Goal: Transaction & Acquisition: Purchase product/service

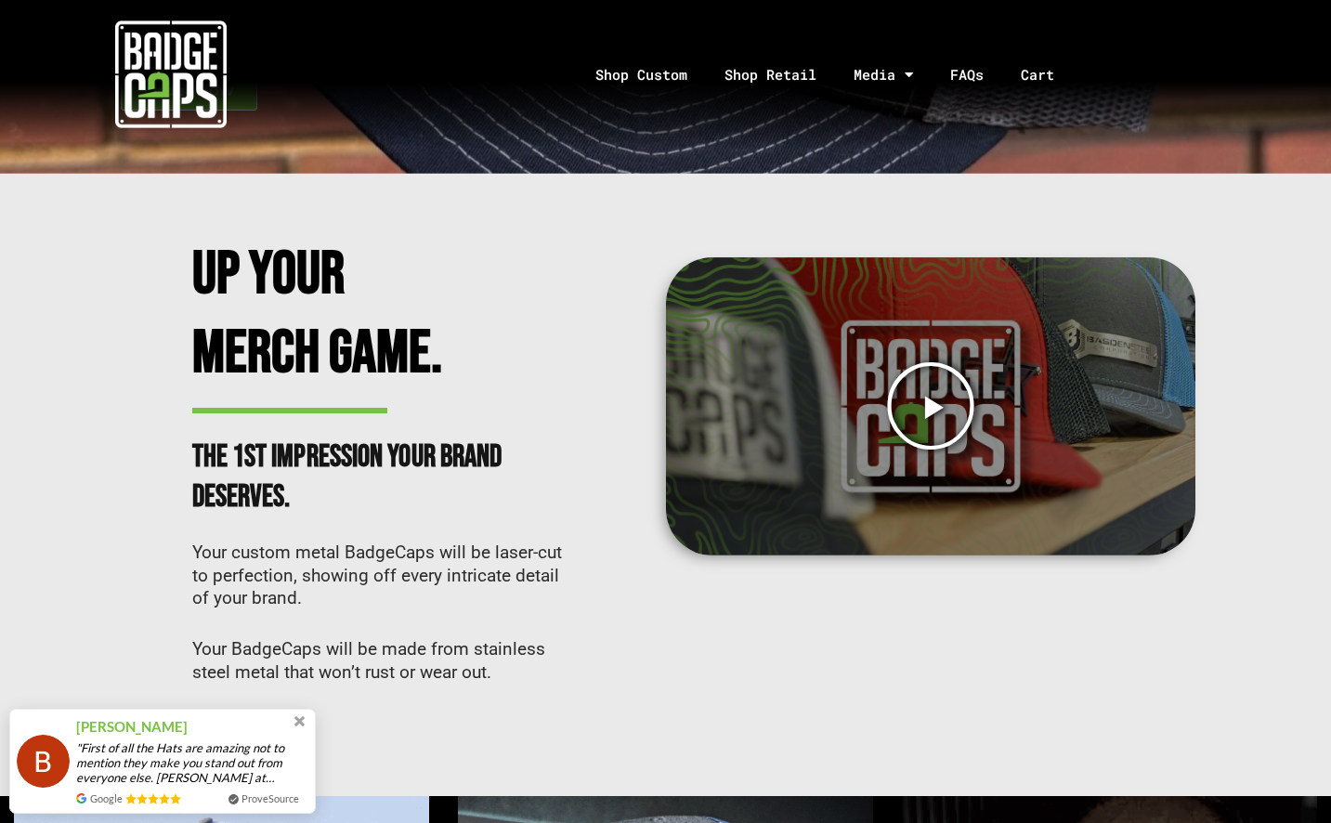
scroll to position [372, 0]
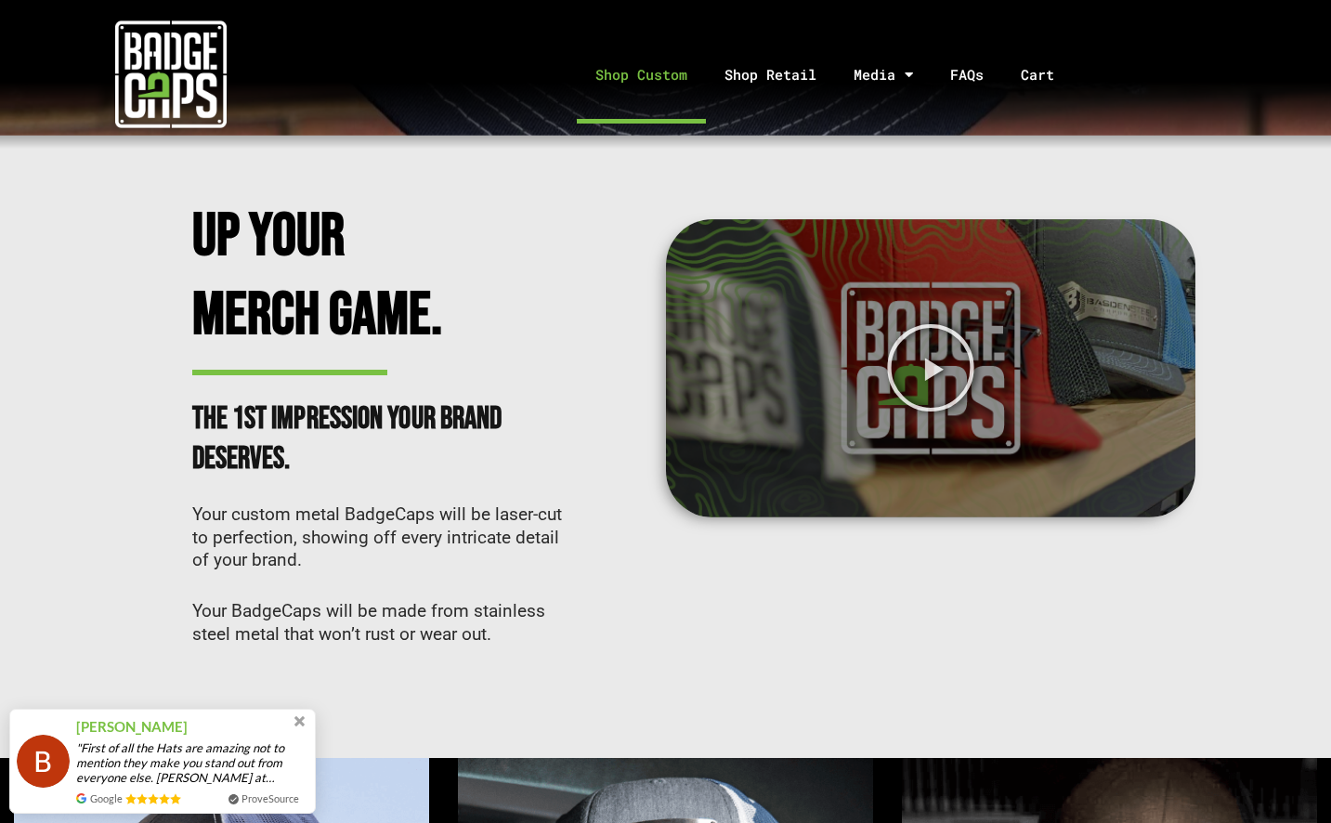
click at [644, 75] on link "Shop Custom" at bounding box center [641, 75] width 129 height 98
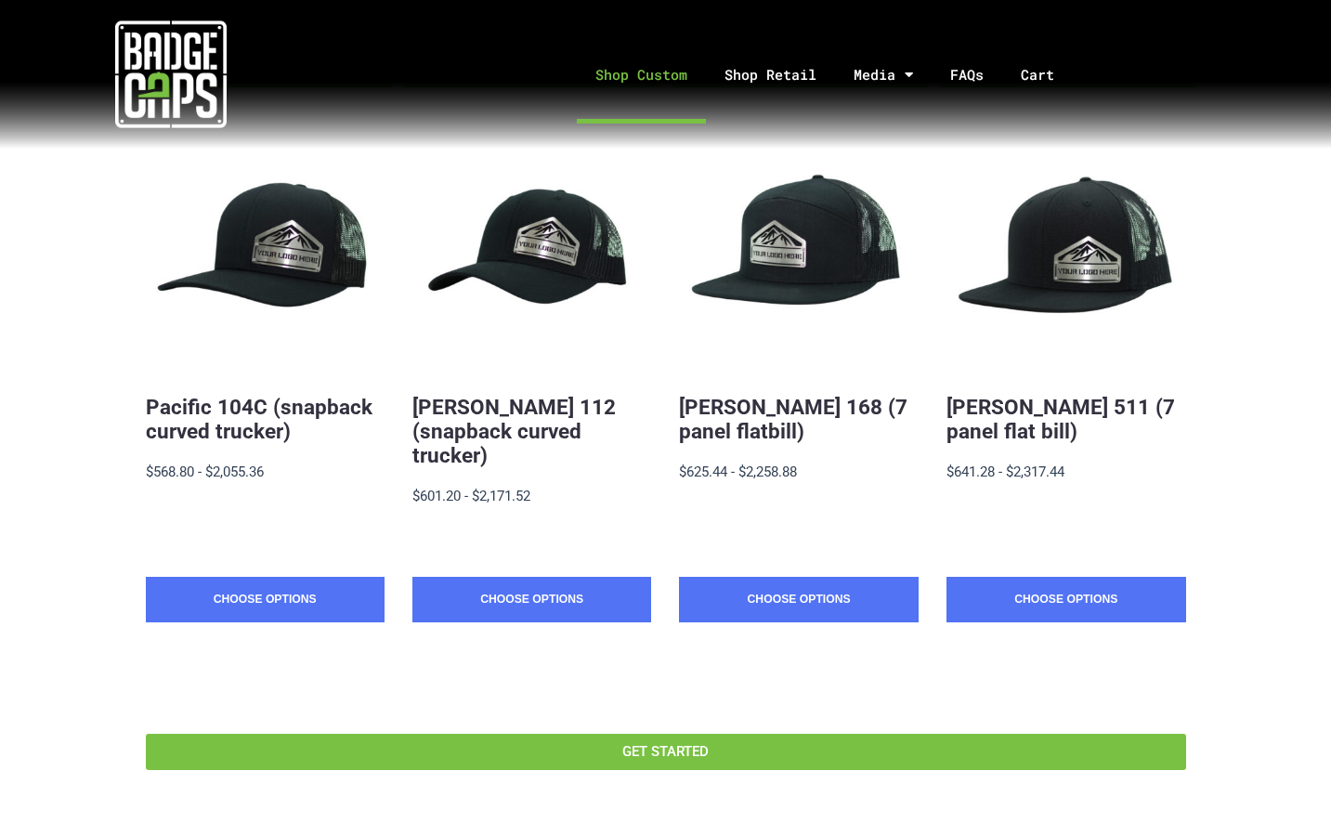
scroll to position [372, 0]
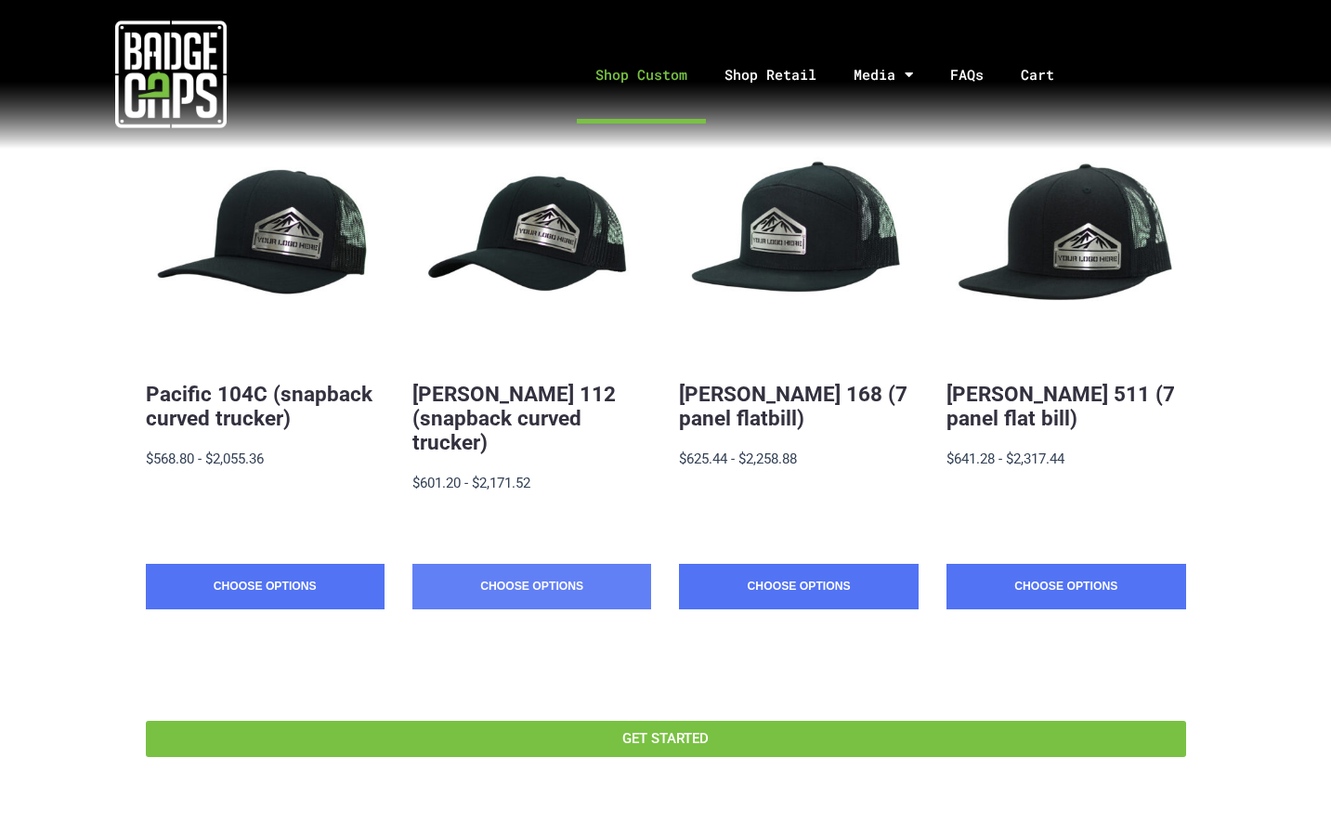
click at [544, 564] on link "Choose Options" at bounding box center [532, 587] width 239 height 46
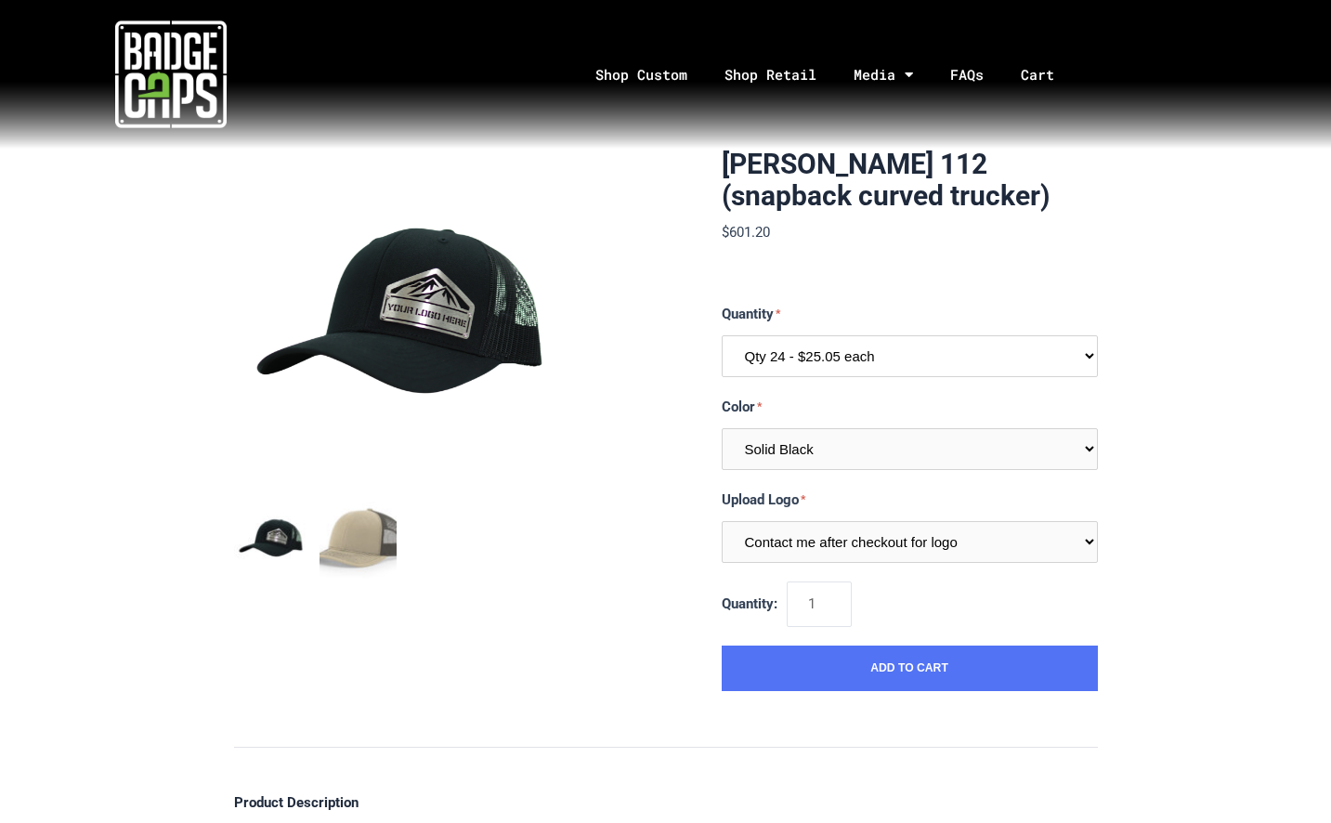
click at [1092, 355] on select "Qty 24 - $25.05 each Qty 48 - $24.24 each Qty 96 - $22.62 each" at bounding box center [910, 356] width 376 height 42
select select "200"
click at [722, 335] on select "Qty 24 - $25.05 each Qty 48 - $24.24 each Qty 96 - $22.62 each" at bounding box center [910, 356] width 376 height 42
click at [916, 454] on select "Multiple Colors (Finalize After Checkout) Solid Black Black / Charcoal Charcoal…" at bounding box center [910, 449] width 376 height 42
select select "237"
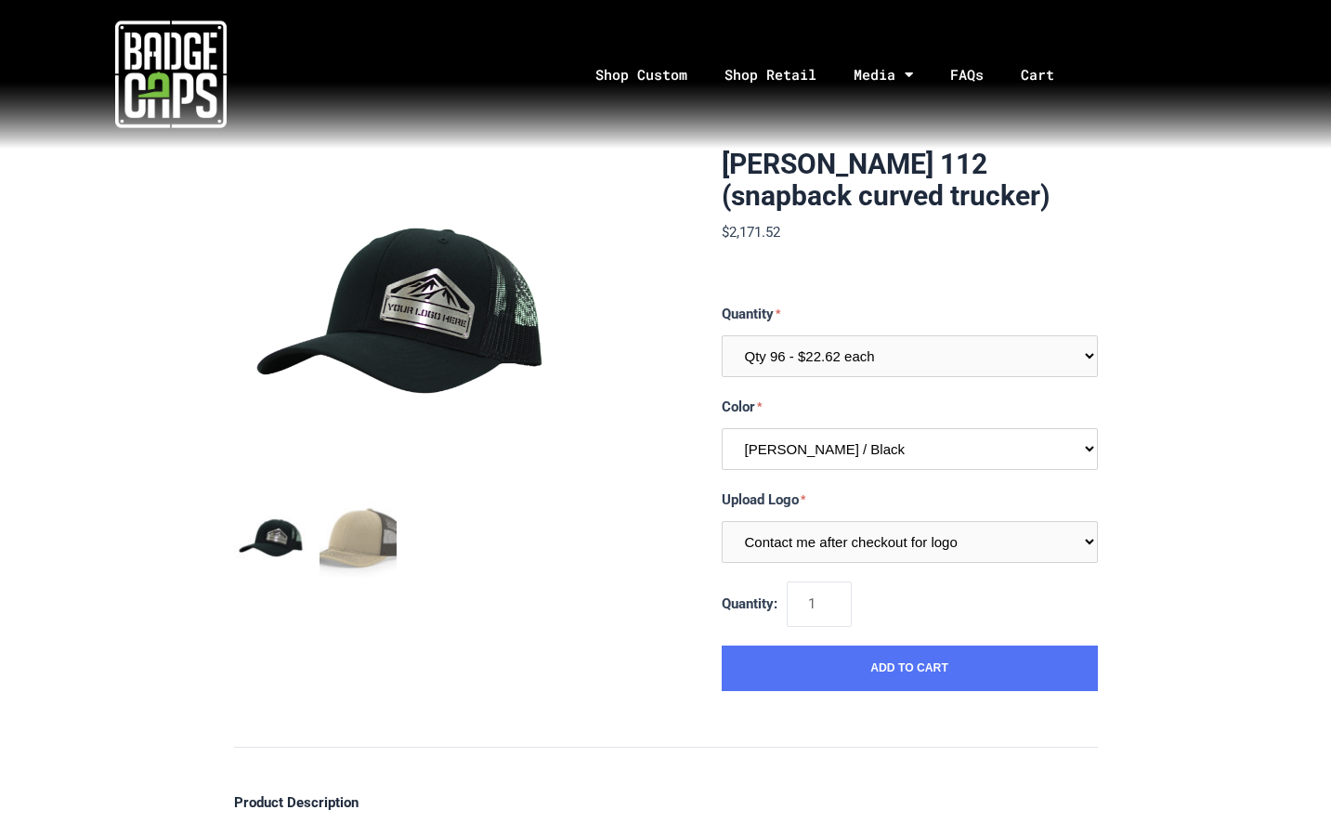
click at [722, 428] on select "Multiple Colors (Finalize After Checkout) Solid Black Black / Charcoal Charcoal…" at bounding box center [910, 449] width 376 height 42
click at [353, 533] on img "mark as featured image" at bounding box center [358, 540] width 77 height 77
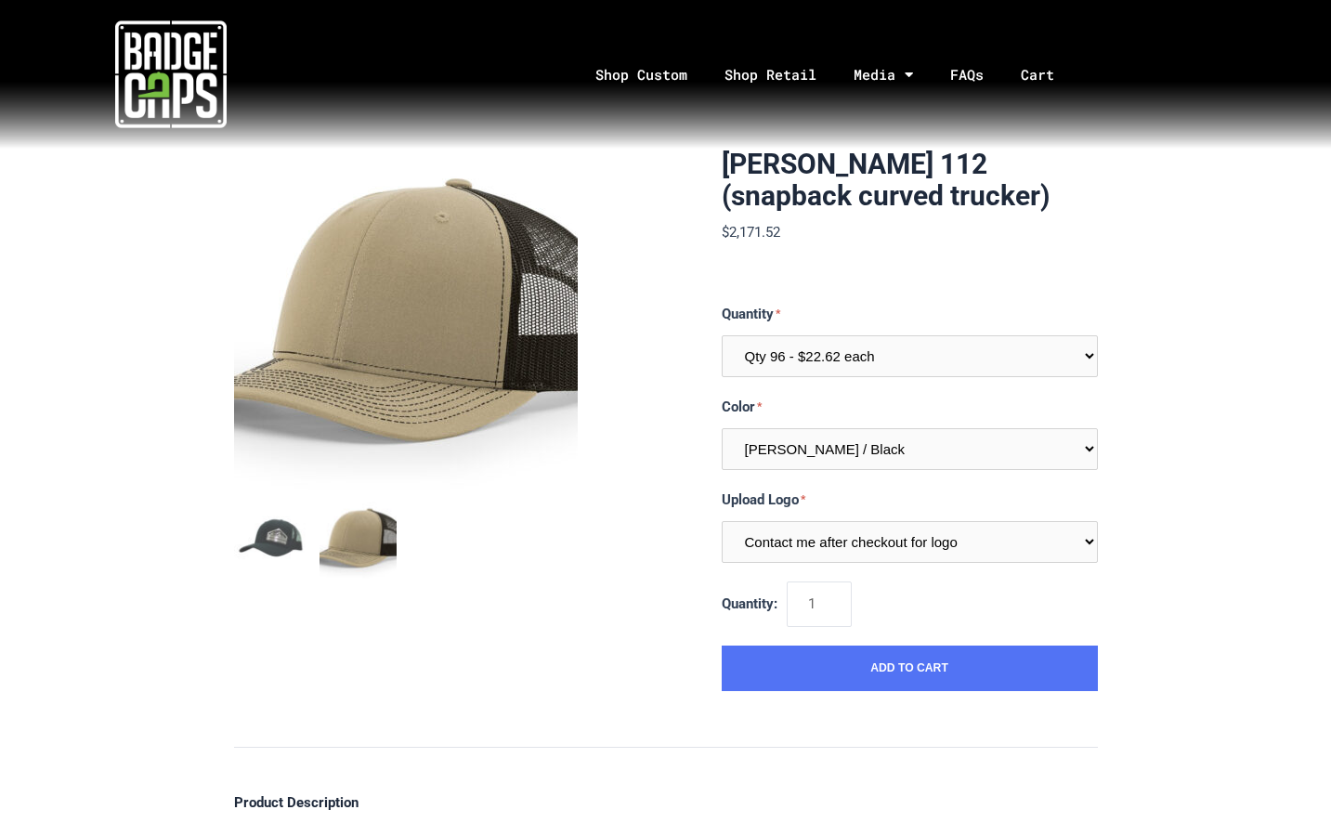
click at [1208, 502] on div "[PERSON_NAME] 112 (snapback curved trucker) $2,171.52 MSRP: $2,171.52 0 reviews…" at bounding box center [665, 822] width 1331 height 1347
click at [281, 536] on img "mark as featured image" at bounding box center [272, 540] width 77 height 77
